Goal: Task Accomplishment & Management: Use online tool/utility

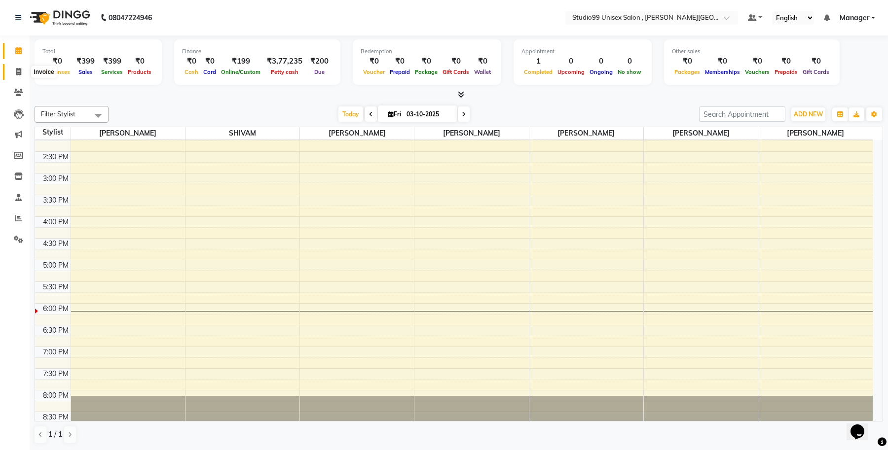
click at [14, 73] on span at bounding box center [18, 72] width 17 height 11
select select "7699"
select select "service"
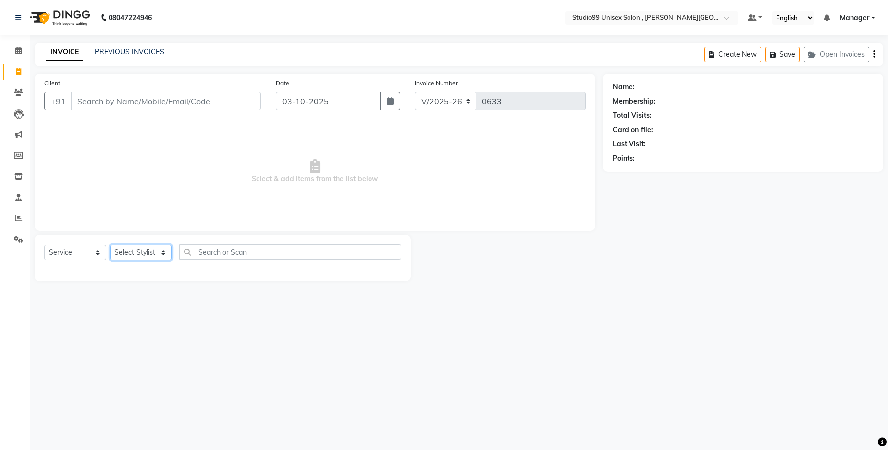
click at [164, 251] on select "Select Stylist [PERSON_NAME] [PERSON_NAME] [PERSON_NAME] Manager [PERSON_NAME]" at bounding box center [141, 252] width 62 height 15
select select "69098"
click at [110, 245] on select "Select Stylist [PERSON_NAME] [PERSON_NAME] [PERSON_NAME] Manager [PERSON_NAME]" at bounding box center [141, 252] width 62 height 15
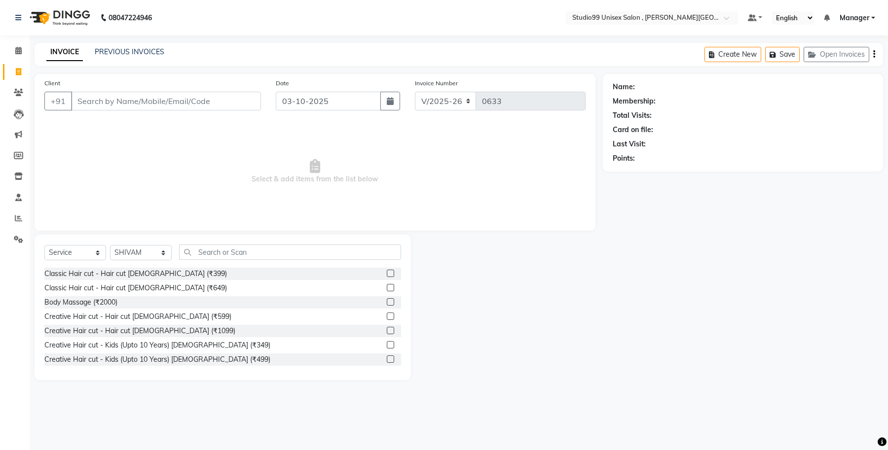
click at [387, 318] on label at bounding box center [390, 316] width 7 height 7
click at [387, 318] on input "checkbox" at bounding box center [390, 317] width 6 height 6
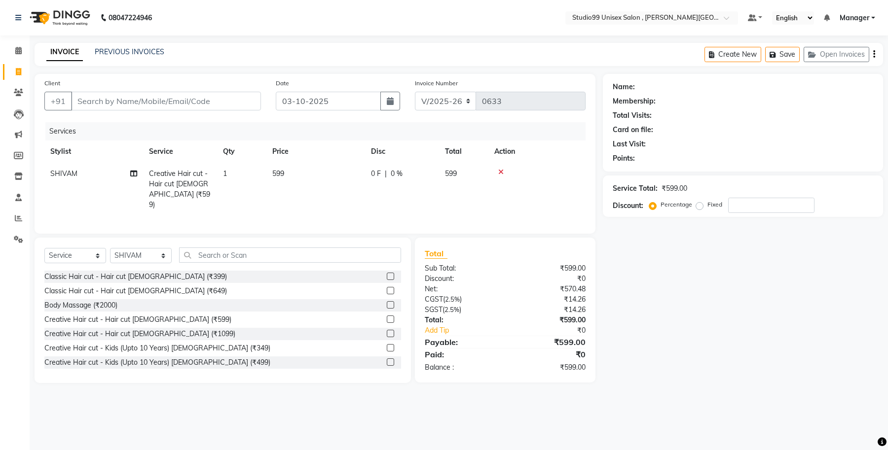
click at [387, 316] on label at bounding box center [390, 319] width 7 height 7
click at [387, 317] on input "checkbox" at bounding box center [390, 320] width 6 height 6
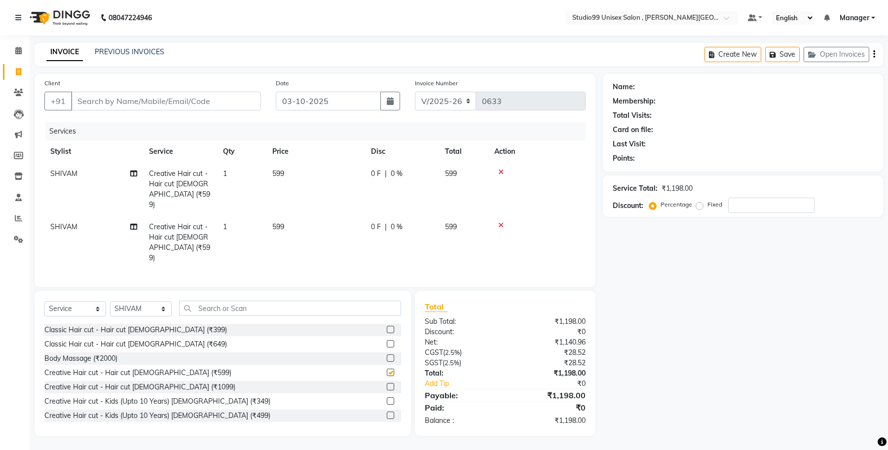
checkbox input "false"
click at [212, 301] on input "text" at bounding box center [290, 308] width 222 height 15
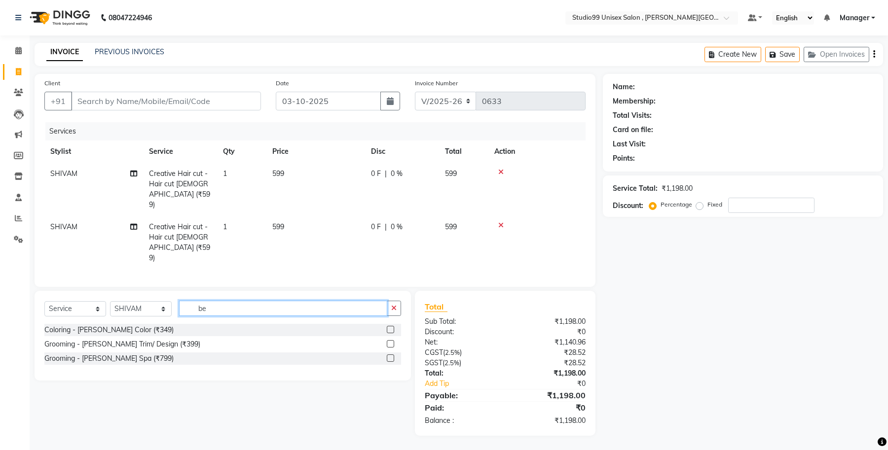
type input "b"
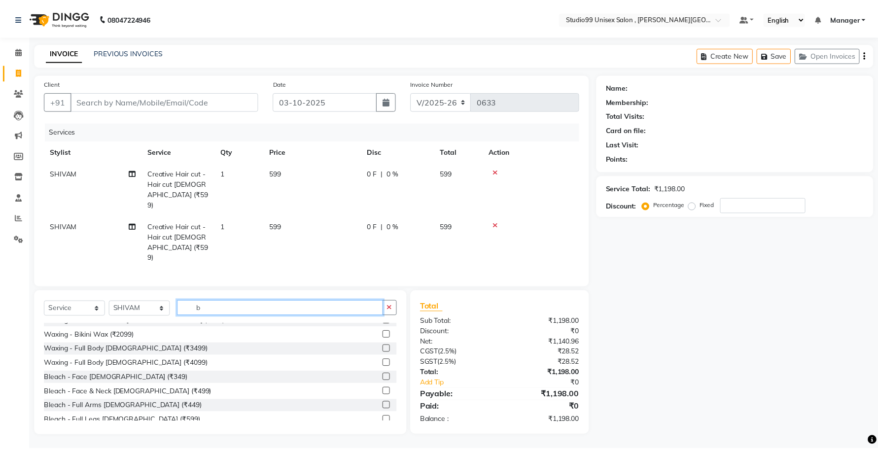
scroll to position [333, 0]
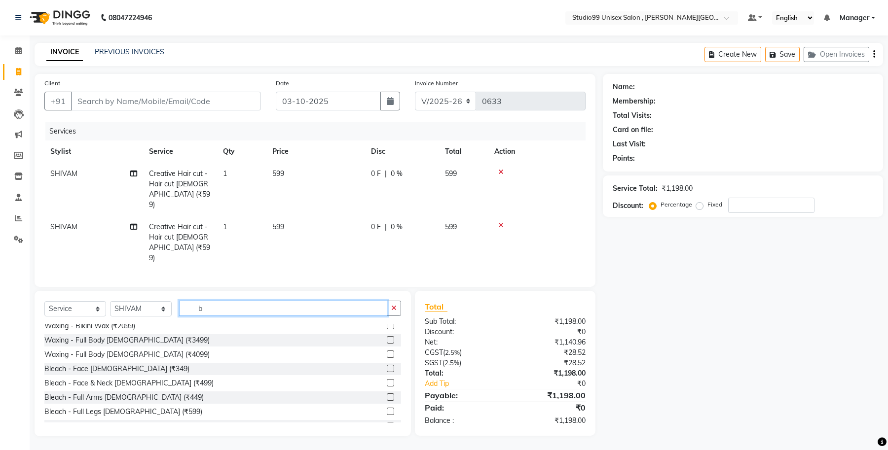
type input "b"
click at [387, 379] on label at bounding box center [390, 382] width 7 height 7
click at [387, 380] on input "checkbox" at bounding box center [390, 383] width 6 height 6
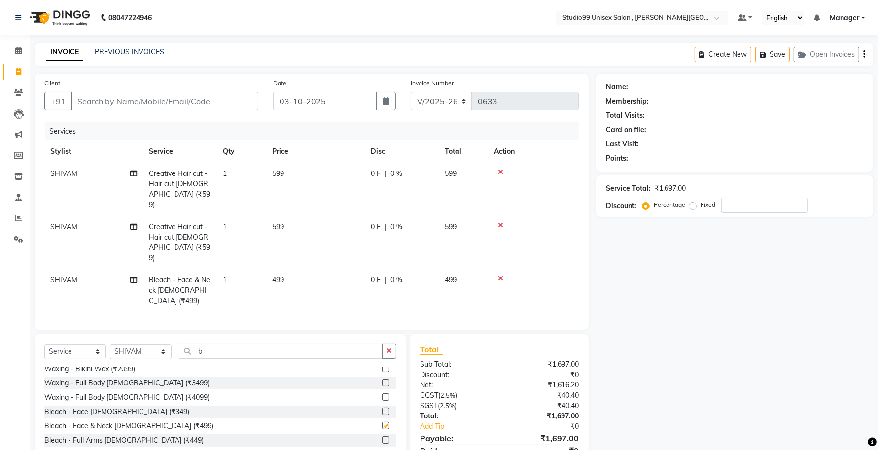
checkbox input "false"
